Goal: Information Seeking & Learning: Learn about a topic

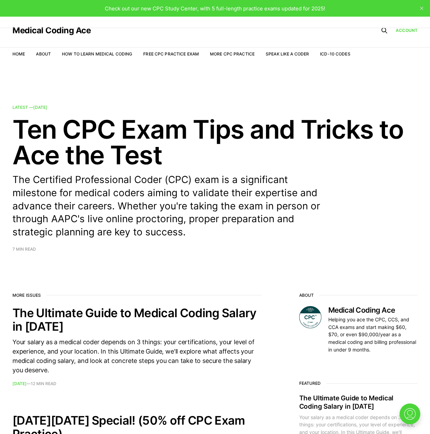
click at [150, 51] on li "Free CPC Practice Exam" at bounding box center [171, 54] width 56 height 7
click at [156, 51] on link "Free CPC Practice Exam" at bounding box center [171, 53] width 56 height 5
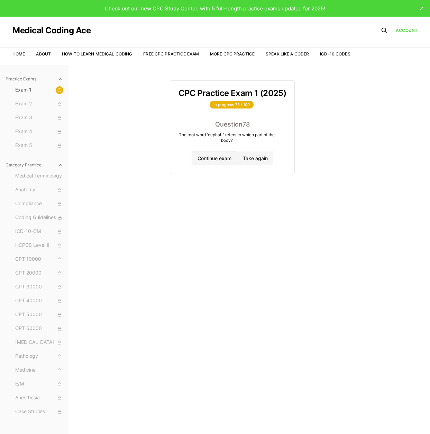
click at [229, 161] on button "Continue exam" at bounding box center [215, 158] width 46 height 14
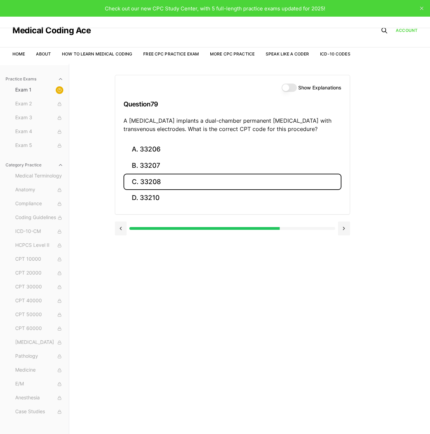
click at [148, 183] on button "C. 33208" at bounding box center [233, 182] width 218 height 16
